Goal: Task Accomplishment & Management: Manage account settings

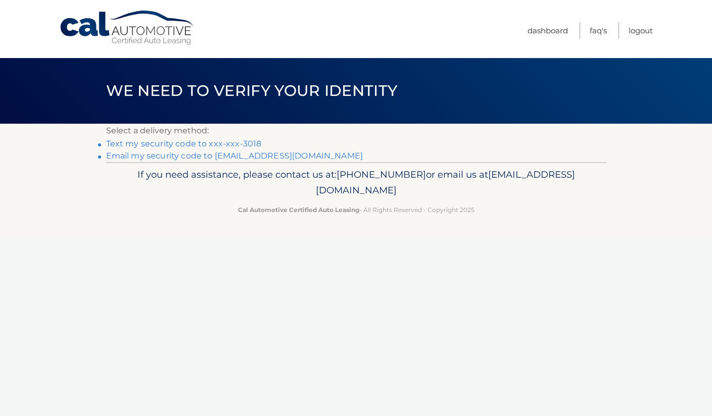
click at [177, 144] on link "Text my security code to xxx-xxx-3018" at bounding box center [184, 144] width 156 height 10
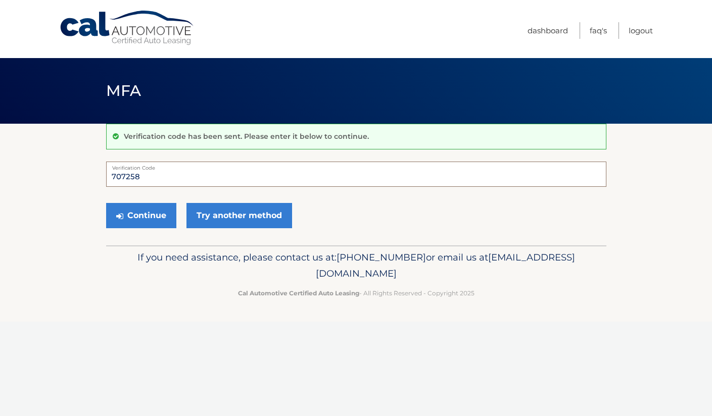
type input "707258"
click at [140, 215] on button "Continue" at bounding box center [141, 215] width 70 height 25
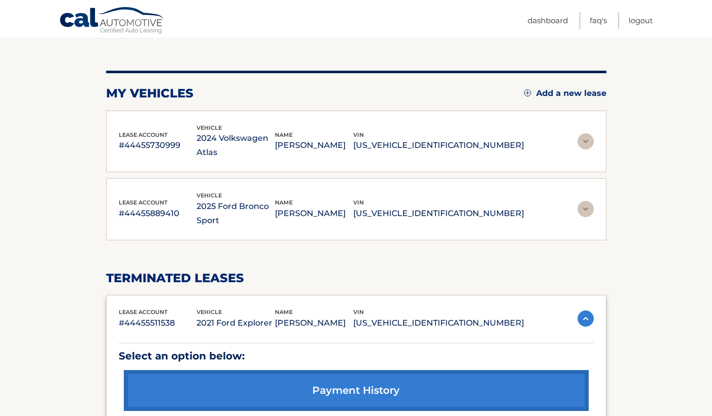
scroll to position [103, 0]
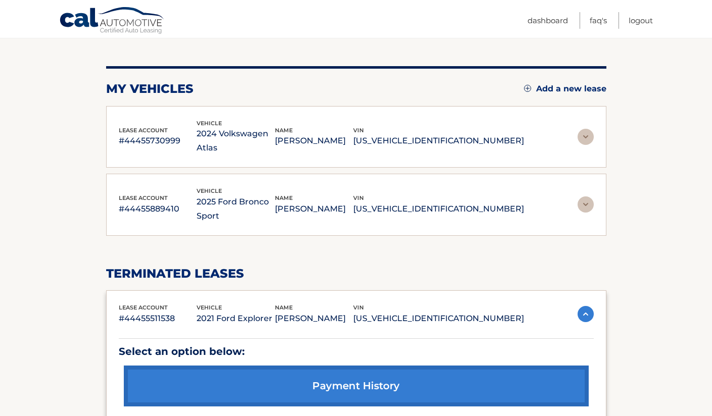
click at [584, 131] on img at bounding box center [585, 137] width 16 height 16
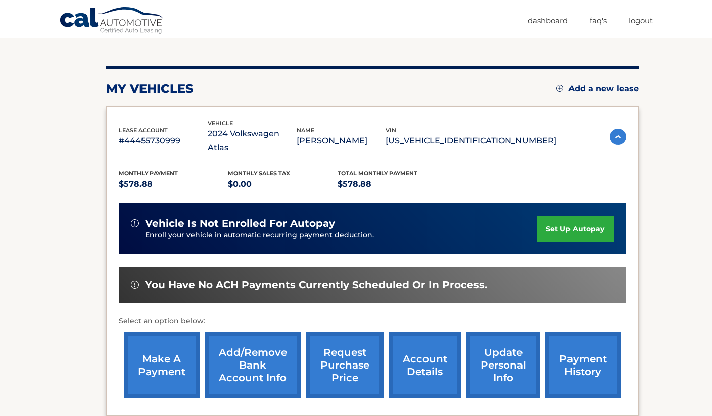
click at [162, 349] on link "make a payment" at bounding box center [162, 365] width 76 height 66
click at [587, 350] on link "payment history" at bounding box center [583, 365] width 76 height 66
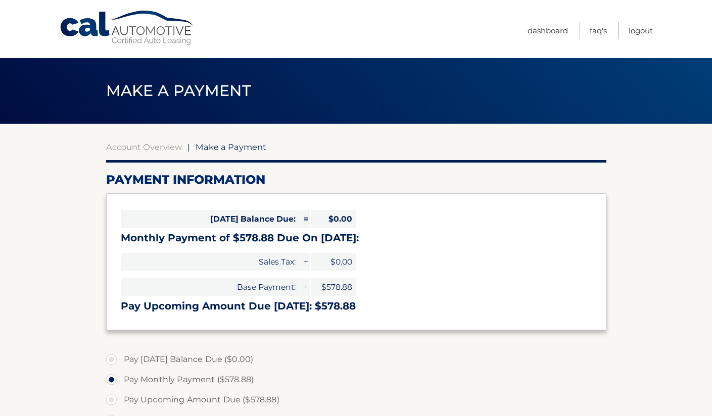
select select "OGJiZTQ2MzQtYWY5NC00NTkwLTkzYzYtZTlmNjU0ZDdlZjM1"
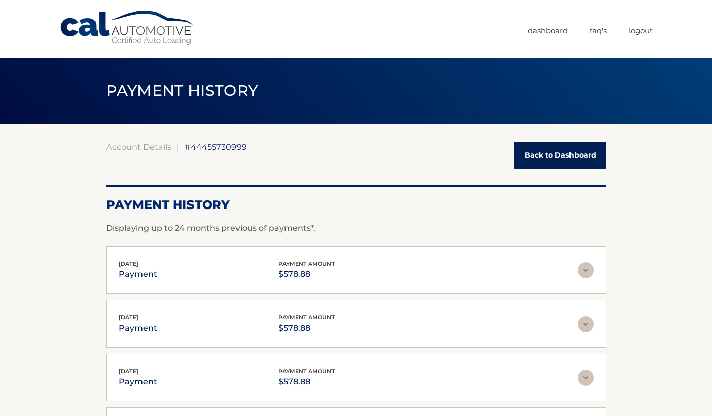
click at [556, 148] on link "Back to Dashboard" at bounding box center [560, 155] width 92 height 27
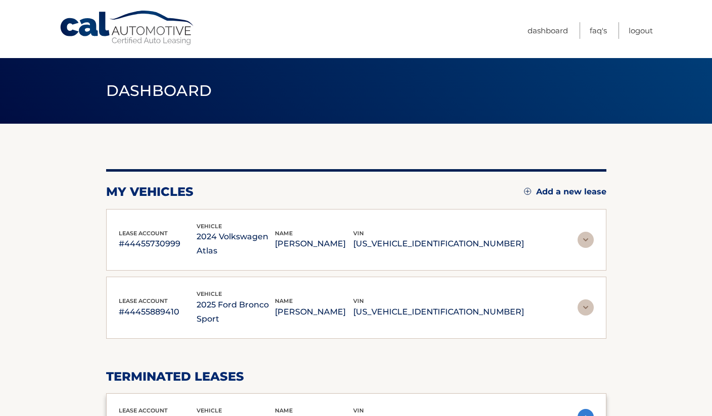
click at [578, 299] on img at bounding box center [585, 307] width 16 height 16
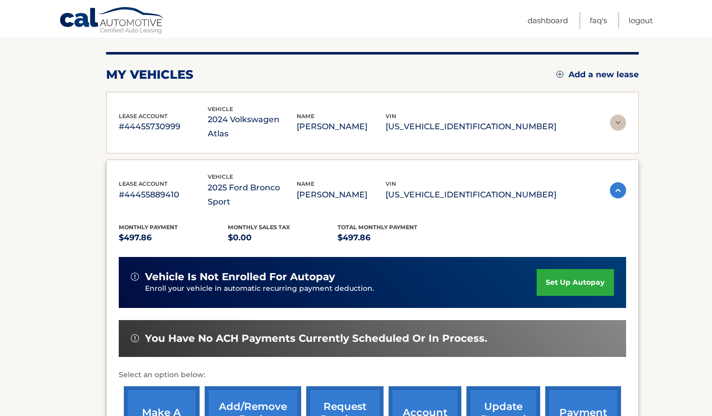
scroll to position [155, 0]
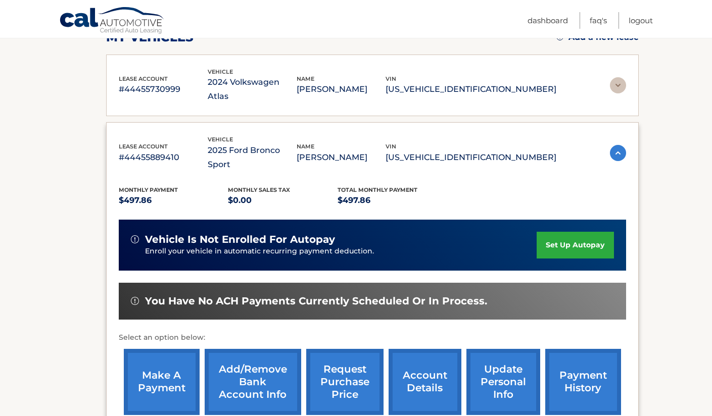
click at [574, 352] on link "payment history" at bounding box center [583, 382] width 76 height 66
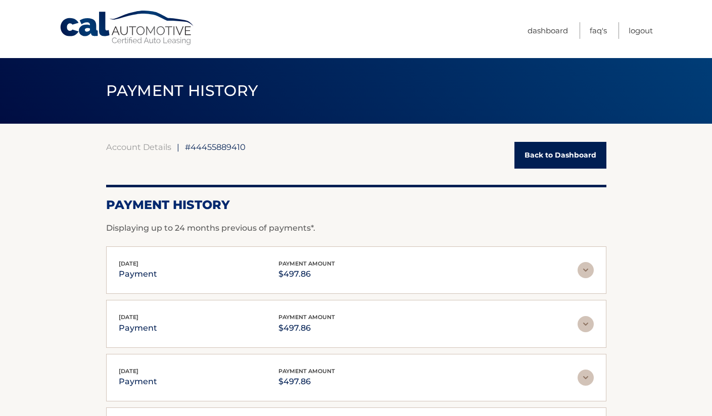
drag, startPoint x: 556, startPoint y: 156, endPoint x: 563, endPoint y: 150, distance: 9.0
click at [563, 151] on link "Back to Dashboard" at bounding box center [560, 155] width 92 height 27
click at [531, 154] on link "Back to Dashboard" at bounding box center [560, 155] width 92 height 27
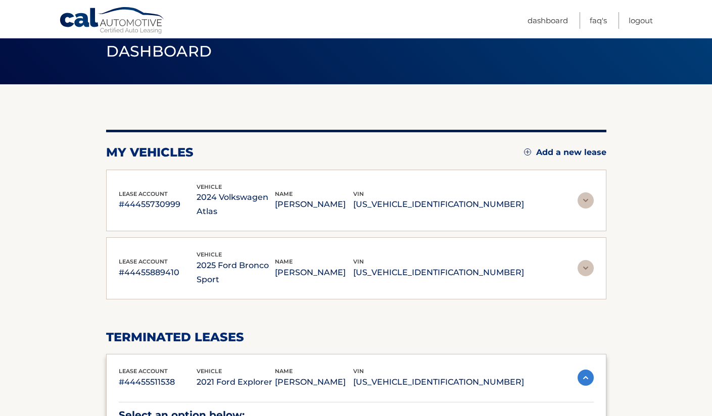
scroll to position [38, 0]
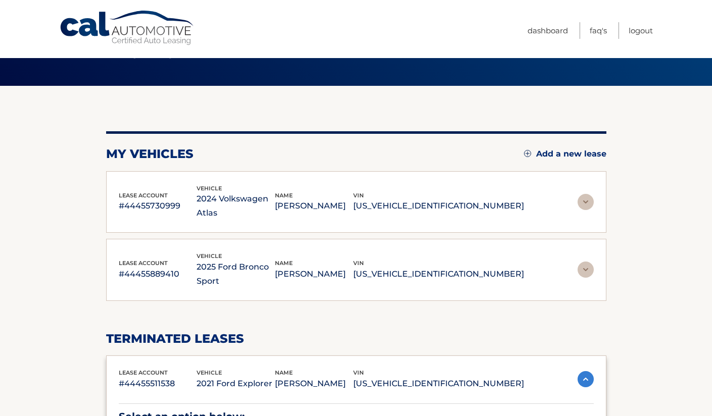
click at [222, 188] on span "vehicle" at bounding box center [208, 188] width 25 height 7
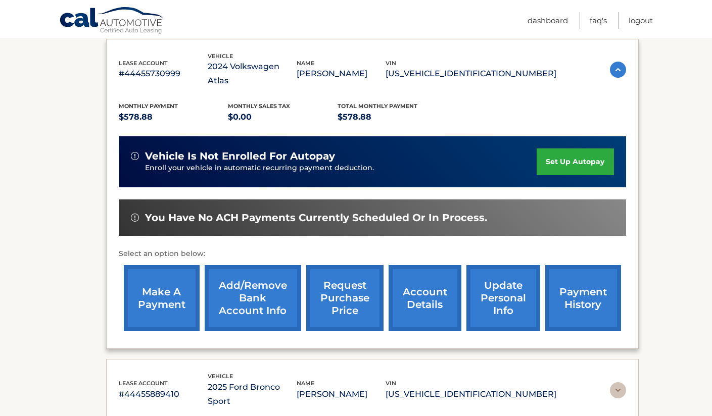
scroll to position [177, 0]
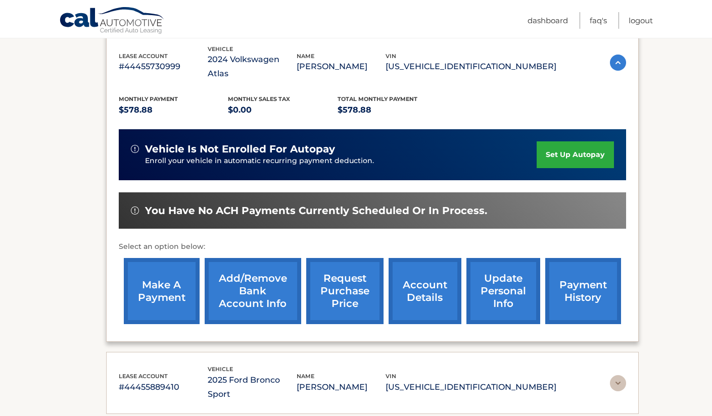
click at [427, 276] on link "account details" at bounding box center [424, 291] width 73 height 66
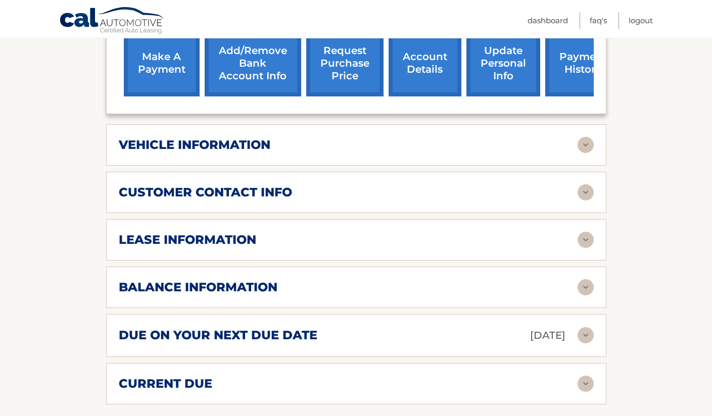
scroll to position [420, 0]
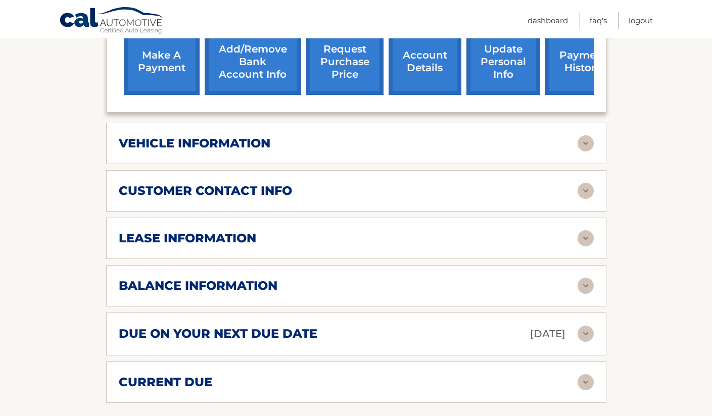
click at [586, 278] on img at bounding box center [585, 286] width 16 height 16
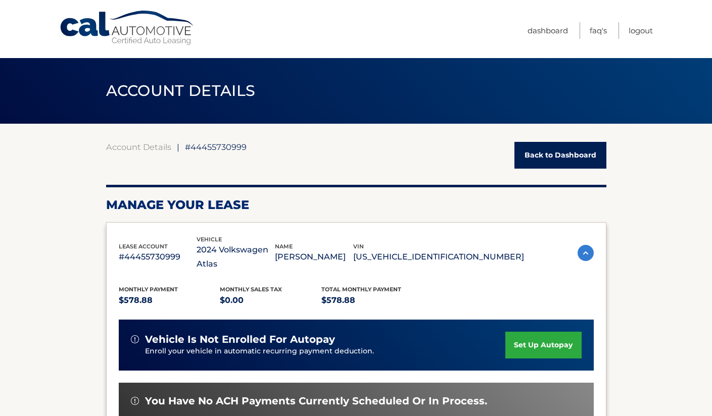
scroll to position [0, 0]
click at [584, 161] on link "Back to Dashboard" at bounding box center [560, 155] width 92 height 27
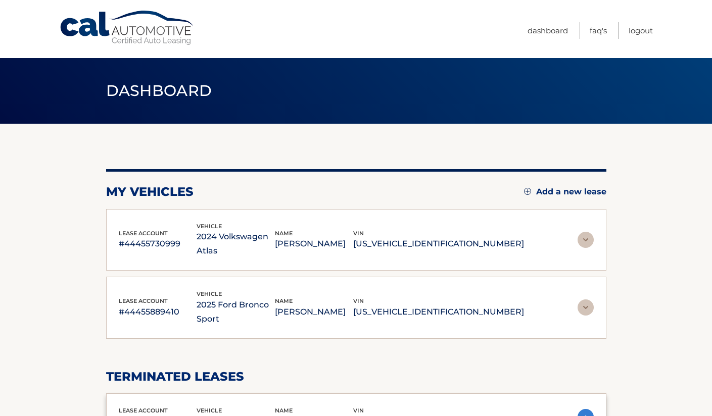
click at [590, 299] on img at bounding box center [585, 307] width 16 height 16
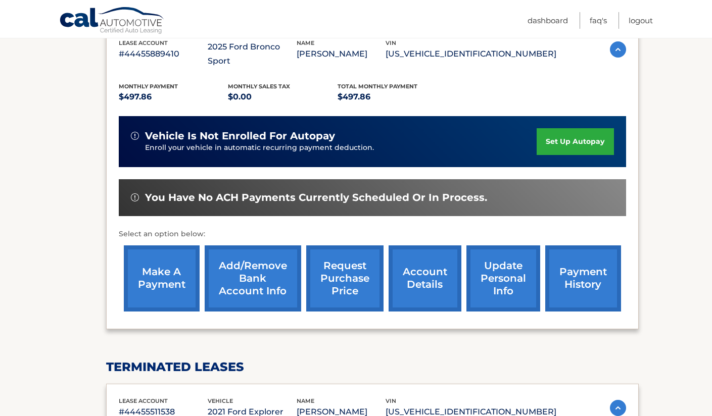
scroll to position [263, 0]
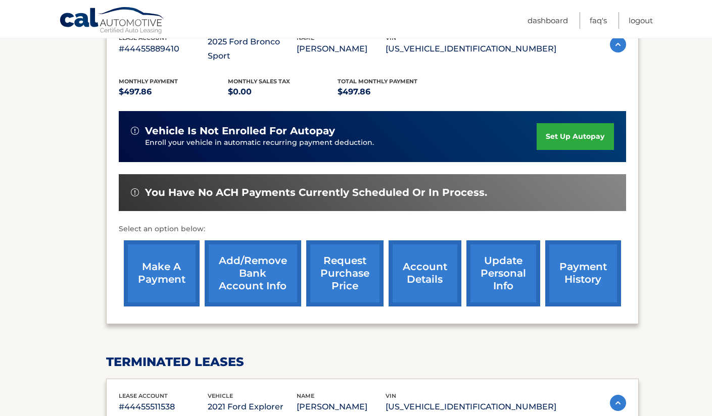
click at [422, 250] on link "account details" at bounding box center [424, 273] width 73 height 66
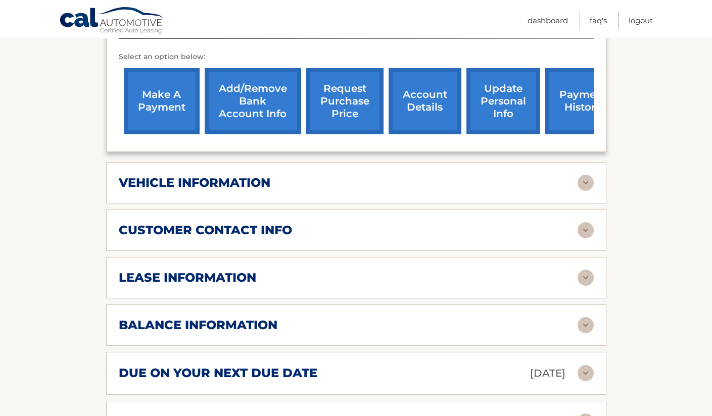
scroll to position [384, 0]
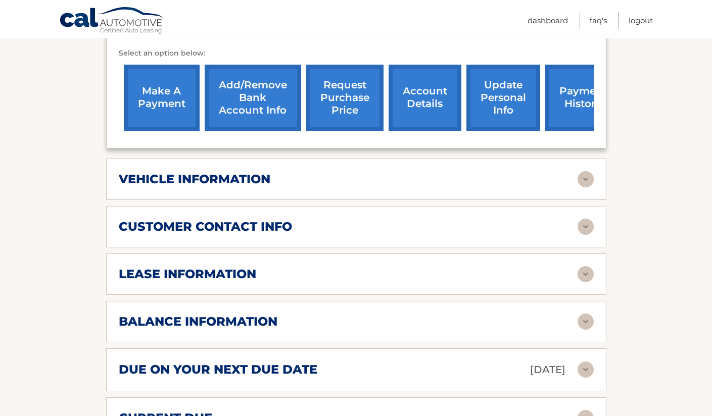
click at [582, 314] on img at bounding box center [585, 322] width 16 height 16
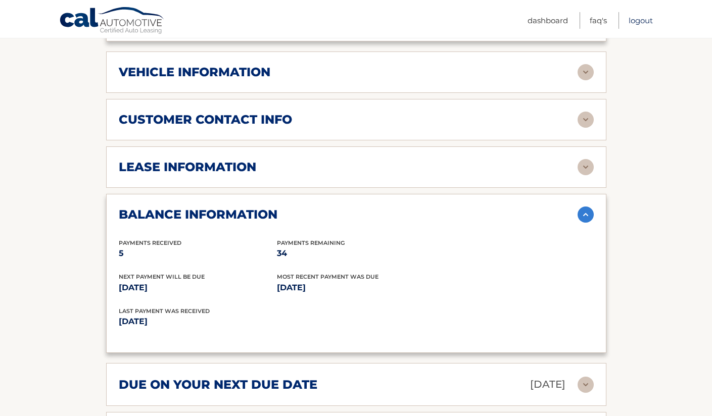
scroll to position [491, 1]
click at [632, 24] on link "Logout" at bounding box center [640, 20] width 24 height 17
